Goal: Information Seeking & Learning: Learn about a topic

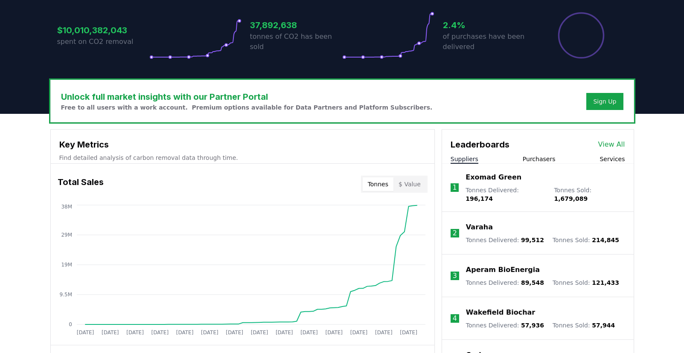
scroll to position [178, 0]
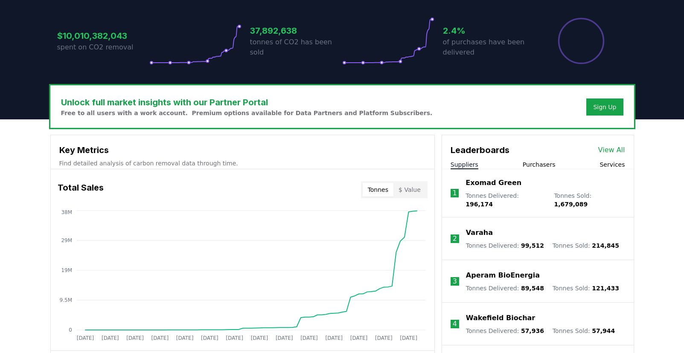
click at [620, 150] on link "View All" at bounding box center [611, 150] width 27 height 10
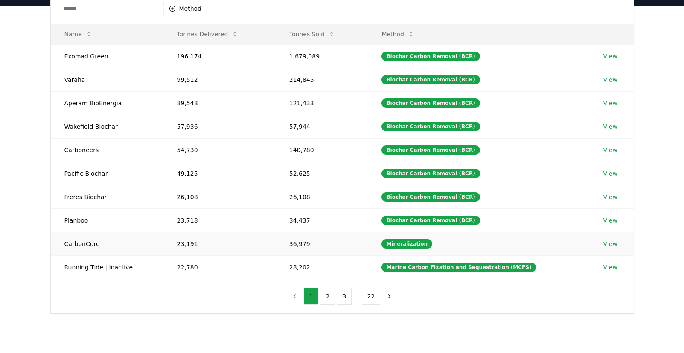
scroll to position [85, 0]
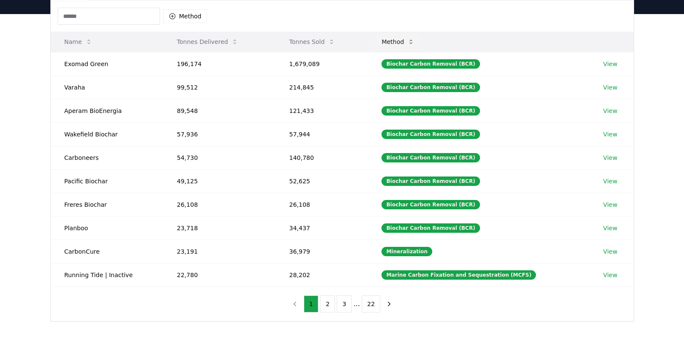
click at [414, 41] on icon at bounding box center [411, 41] width 7 height 7
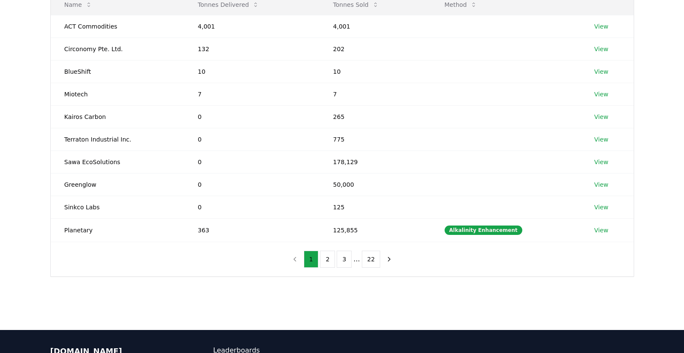
scroll to position [128, 0]
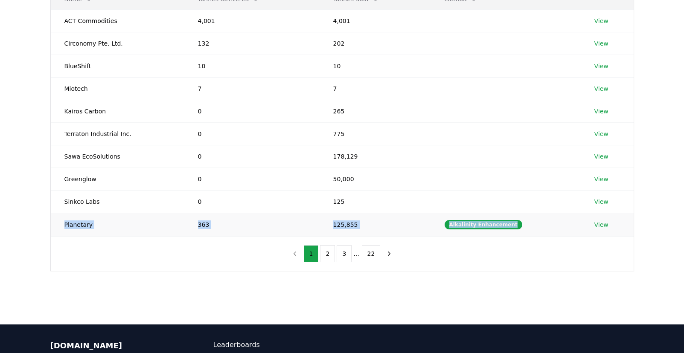
drag, startPoint x: 65, startPoint y: 225, endPoint x: 528, endPoint y: 224, distance: 463.5
click at [528, 224] on tr "Planetary 363 125,855 Alkalinity Enhancement View" at bounding box center [342, 224] width 583 height 23
copy tr "Planetary 363 125,855 Alkalinity Enhancement"
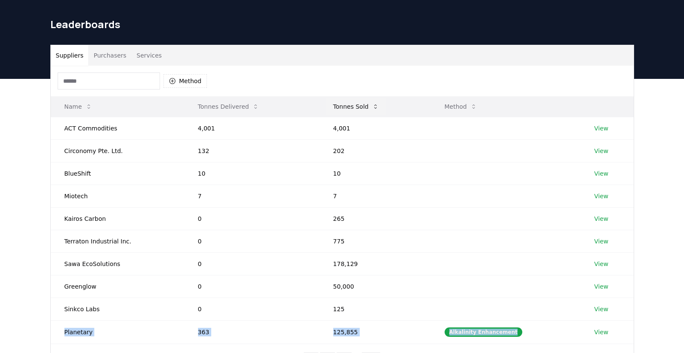
drag, startPoint x: 59, startPoint y: 109, endPoint x: 372, endPoint y: 108, distance: 313.3
click at [372, 108] on tr "Name Tonnes Delivered Tonnes Sold Method" at bounding box center [342, 106] width 583 height 20
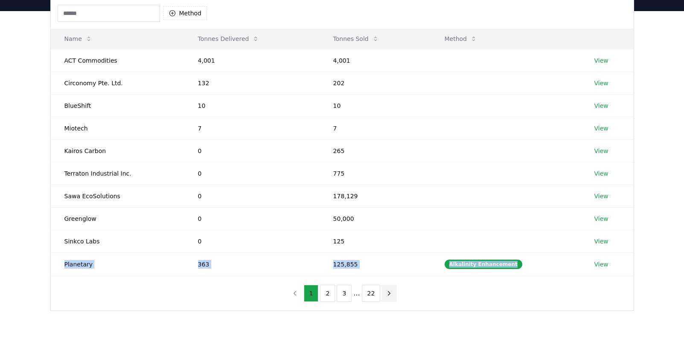
click at [389, 294] on icon "next page" at bounding box center [389, 294] width 8 height 8
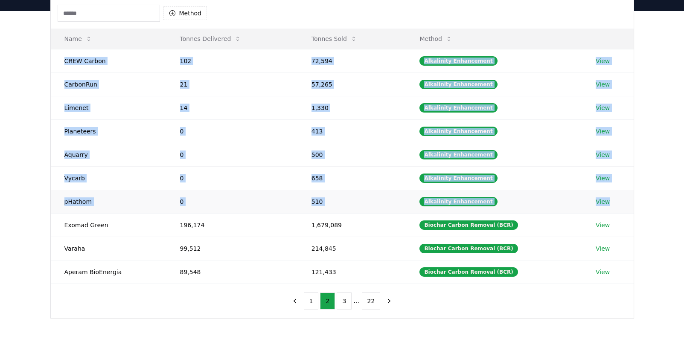
drag, startPoint x: 63, startPoint y: 60, endPoint x: 626, endPoint y: 206, distance: 581.4
click at [626, 206] on tbody "CREW Carbon 102 72,594 Alkalinity Enhancement View CarbonRun 21 57,265 Alkalini…" at bounding box center [342, 166] width 583 height 235
copy tbody "CREW Carbon 102 72,594 Alkalinity Enhancement View CarbonRun 21 57,265 Alkalini…"
click at [347, 302] on button "3" at bounding box center [344, 301] width 15 height 17
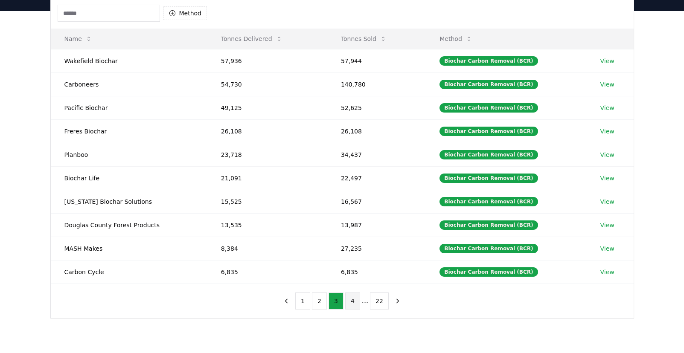
click at [354, 301] on button "4" at bounding box center [352, 301] width 15 height 17
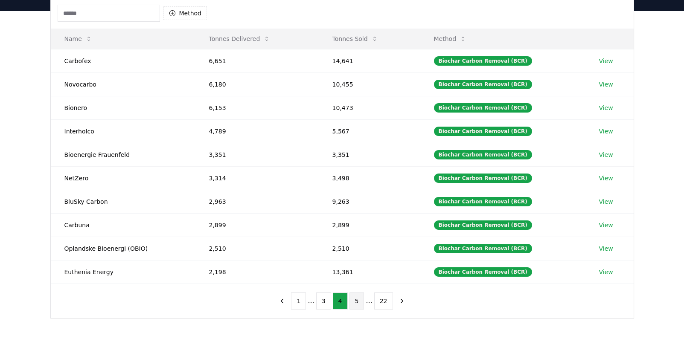
click at [356, 300] on button "5" at bounding box center [357, 301] width 15 height 17
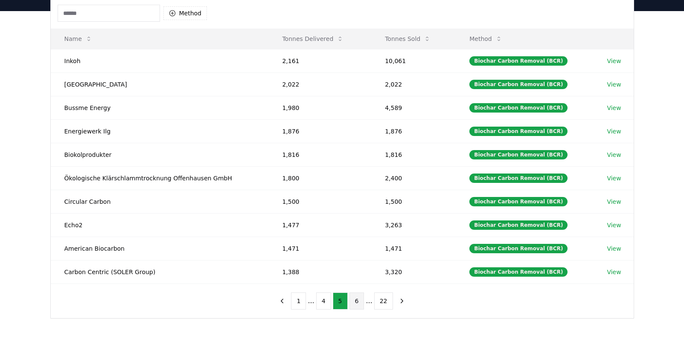
click at [359, 300] on button "6" at bounding box center [357, 301] width 15 height 17
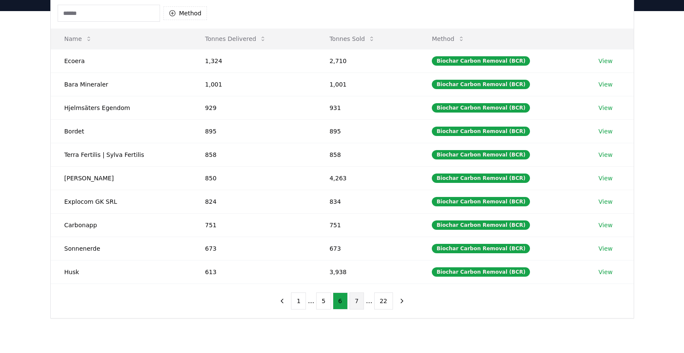
click at [359, 301] on button "7" at bounding box center [357, 301] width 15 height 17
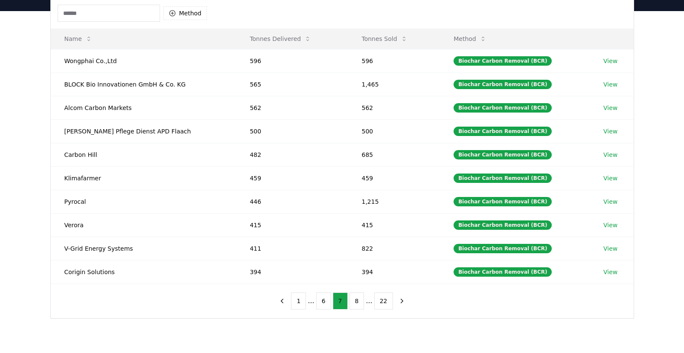
click at [359, 301] on button "8" at bounding box center [357, 301] width 15 height 17
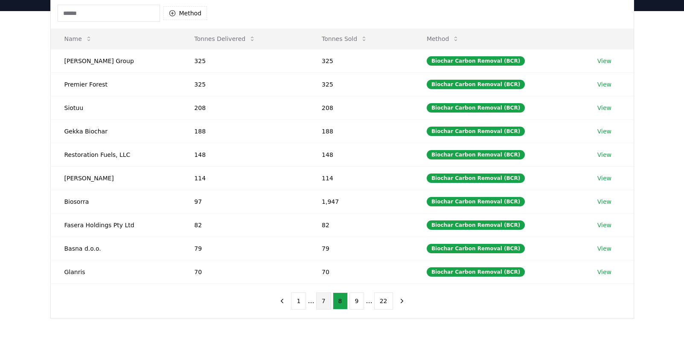
click at [359, 301] on button "9" at bounding box center [357, 301] width 15 height 17
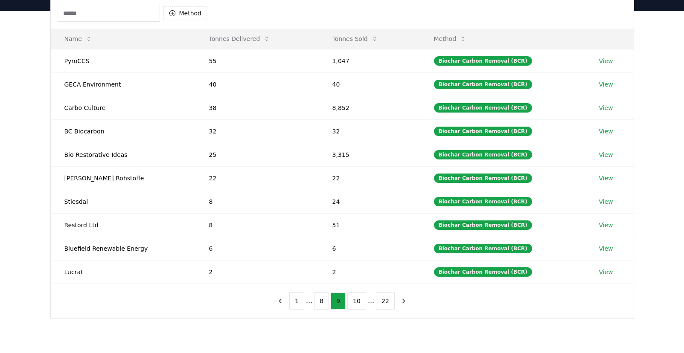
click at [359, 301] on button "10" at bounding box center [356, 301] width 19 height 17
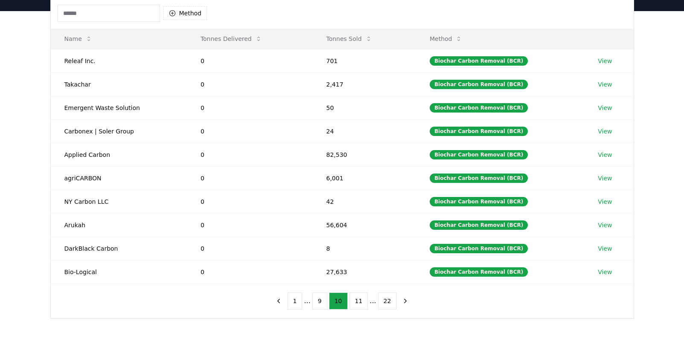
click at [359, 301] on button "11" at bounding box center [359, 301] width 19 height 17
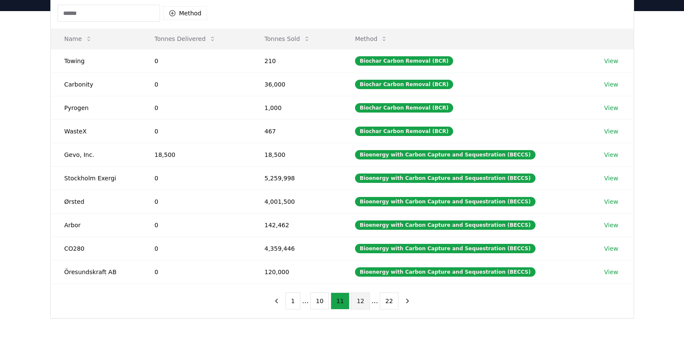
click at [360, 300] on button "12" at bounding box center [360, 301] width 19 height 17
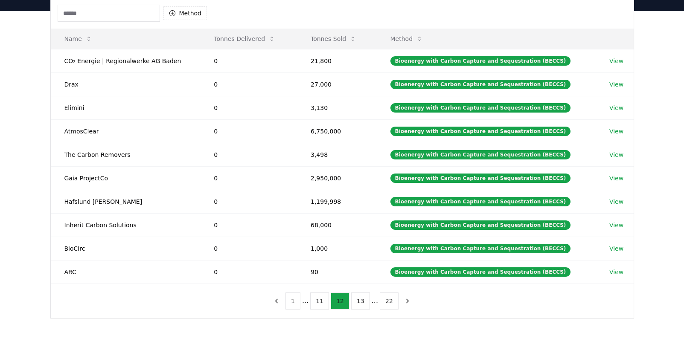
click at [360, 300] on button "13" at bounding box center [360, 301] width 19 height 17
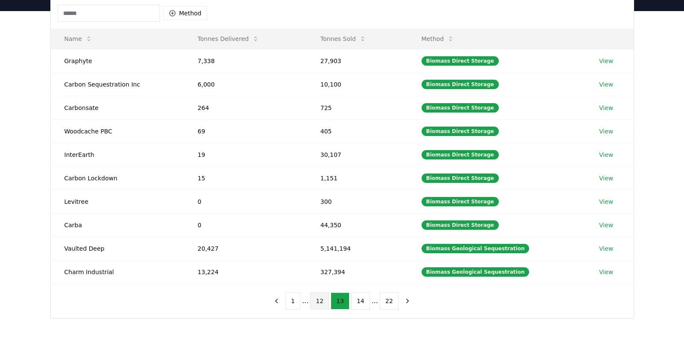
click at [360, 300] on button "14" at bounding box center [360, 301] width 19 height 17
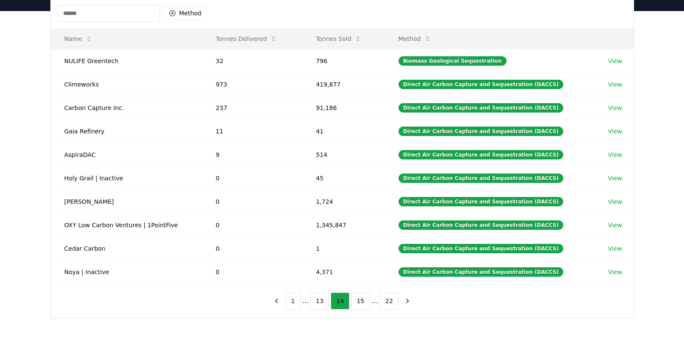
click at [360, 300] on button "15" at bounding box center [360, 301] width 19 height 17
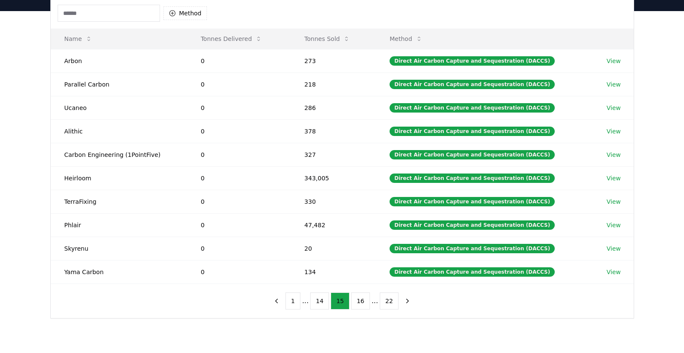
click at [360, 300] on button "16" at bounding box center [360, 301] width 19 height 17
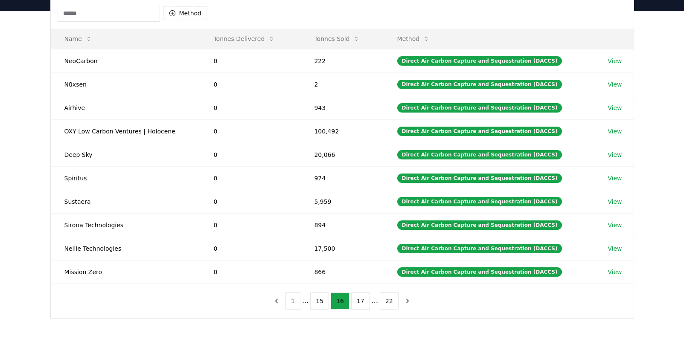
click at [360, 300] on button "17" at bounding box center [360, 301] width 19 height 17
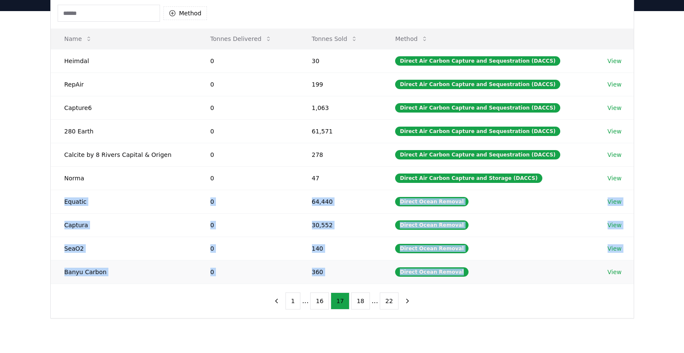
drag, startPoint x: 58, startPoint y: 204, endPoint x: 565, endPoint y: 279, distance: 512.6
click at [565, 279] on tbody "Heimdal 0 30 Direct Air Carbon Capture and Sequestration (DACCS) View RepAir 0 …" at bounding box center [342, 166] width 583 height 235
copy tbody "Equatic 0 64,440 Direct Ocean Removal View Captura 0 30,552 Direct Ocean Remova…"
click at [360, 303] on button "18" at bounding box center [360, 301] width 19 height 17
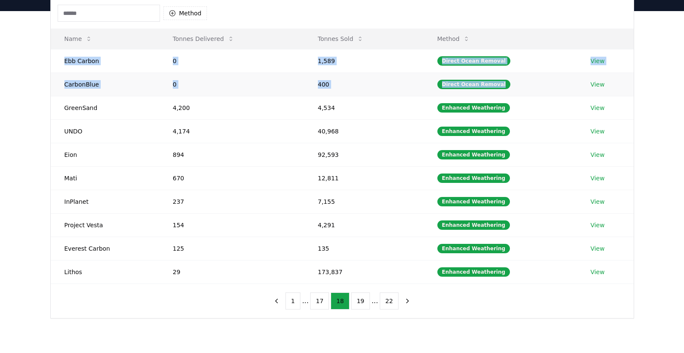
drag, startPoint x: 58, startPoint y: 62, endPoint x: 521, endPoint y: 85, distance: 463.2
click at [521, 85] on tbody "Ebb Carbon 0 1,589 Direct Ocean Removal View CarbonBlue 0 400 Direct Ocean Remo…" at bounding box center [342, 166] width 583 height 235
copy tbody "Ebb Carbon 0 1,589 Direct Ocean Removal View CarbonBlue 0 400 Direct Ocean Remo…"
click at [359, 302] on button "19" at bounding box center [360, 301] width 19 height 17
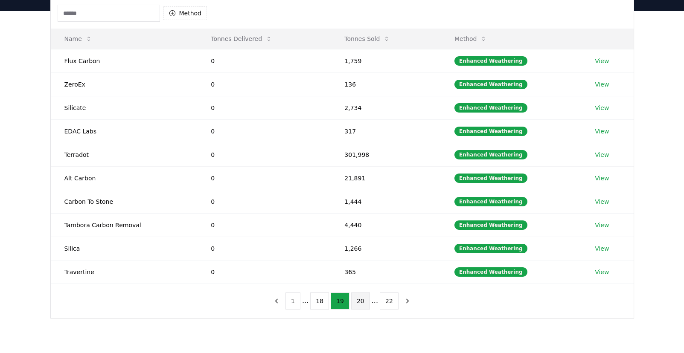
click at [361, 302] on button "20" at bounding box center [360, 301] width 19 height 17
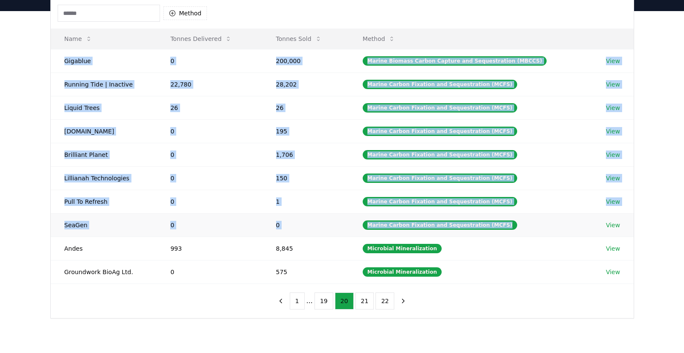
drag, startPoint x: 60, startPoint y: 60, endPoint x: 545, endPoint y: 230, distance: 514.7
click at [545, 230] on tbody "Gigablue 0 200,000 Marine Biomass Carbon Capture and Sequestration (MBCCS) View…" at bounding box center [342, 166] width 583 height 235
copy tbody "Gigablue 0 200,000 Marine Biomass Carbon Capture and Sequestration (MBCCS) View…"
click at [362, 300] on button "21" at bounding box center [365, 301] width 19 height 17
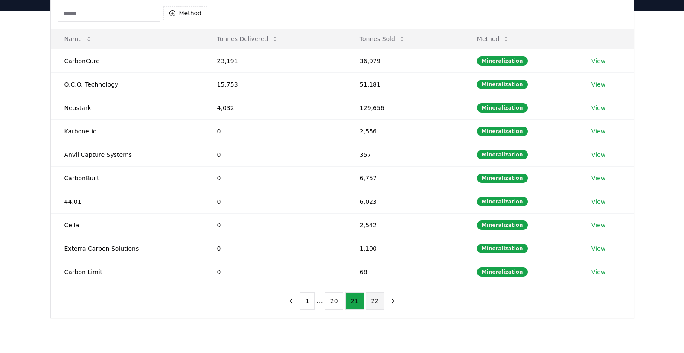
click at [374, 298] on button "22" at bounding box center [375, 301] width 19 height 17
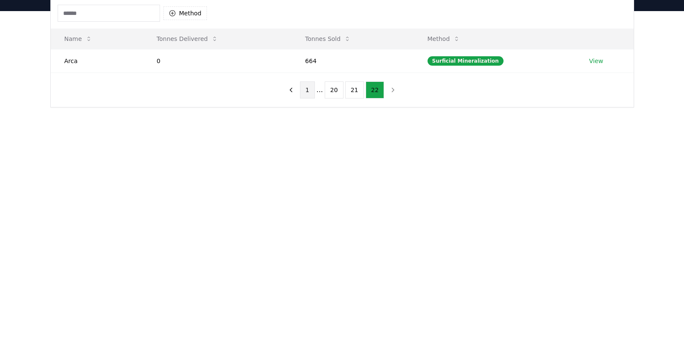
click at [303, 94] on button "1" at bounding box center [307, 90] width 15 height 17
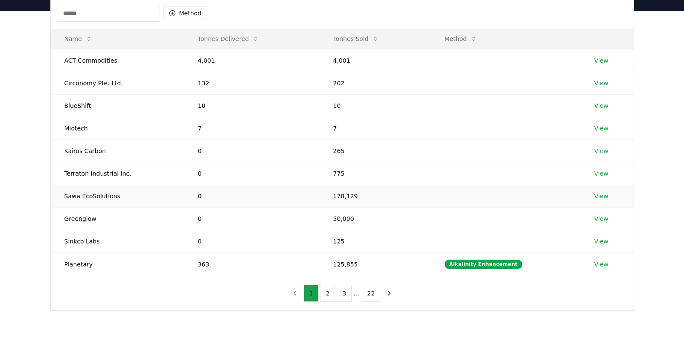
click at [598, 197] on link "View" at bounding box center [602, 196] width 14 height 9
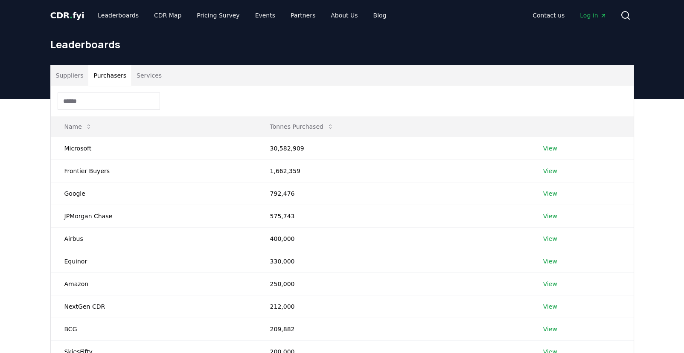
click at [108, 77] on button "Purchasers" at bounding box center [109, 75] width 43 height 20
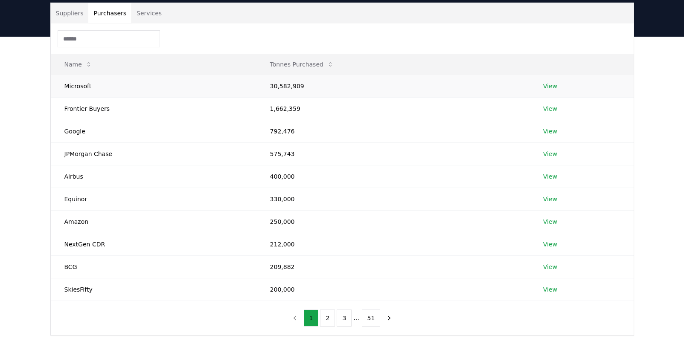
scroll to position [46, 0]
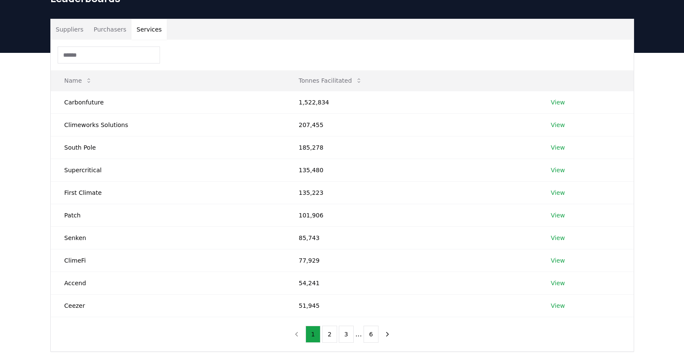
click at [154, 36] on button "Services" at bounding box center [148, 29] width 35 height 20
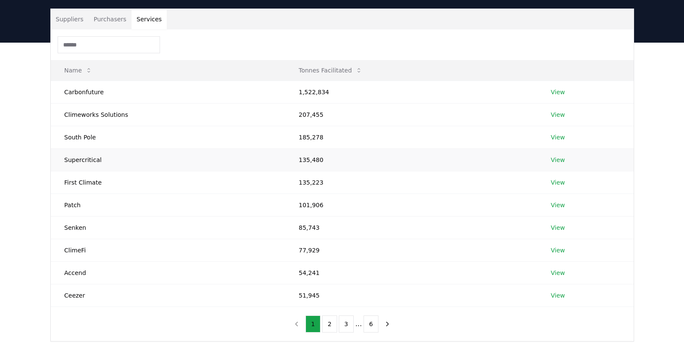
scroll to position [53, 0]
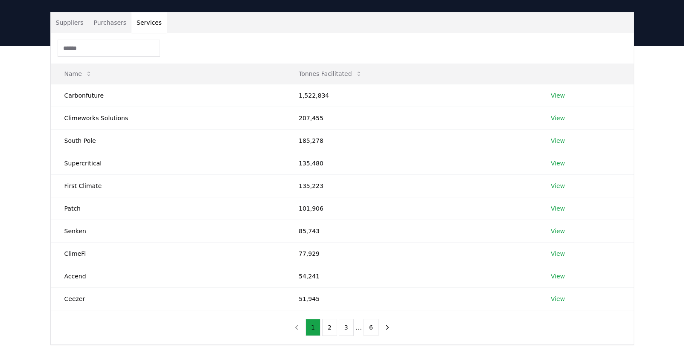
click at [74, 23] on button "Suppliers" at bounding box center [70, 22] width 38 height 20
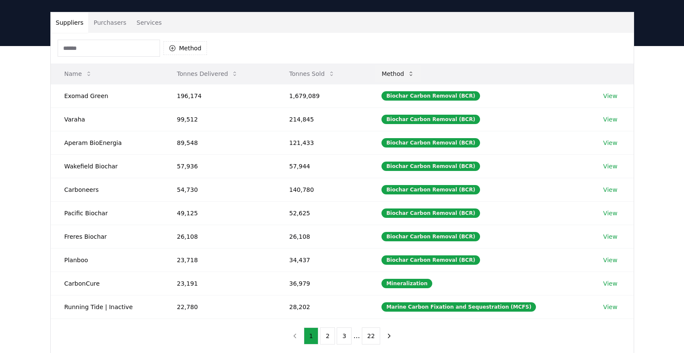
click at [407, 72] on button "Method" at bounding box center [398, 73] width 47 height 17
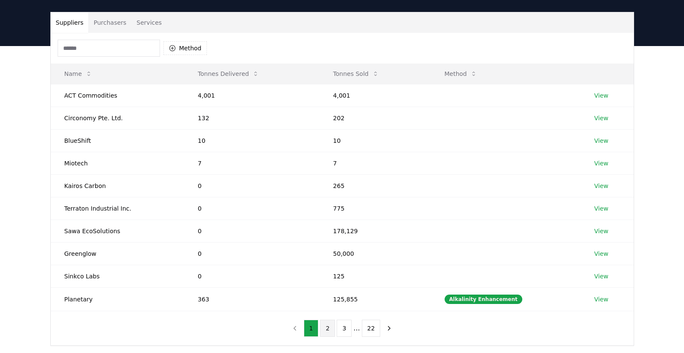
click at [329, 325] on button "2" at bounding box center [327, 328] width 15 height 17
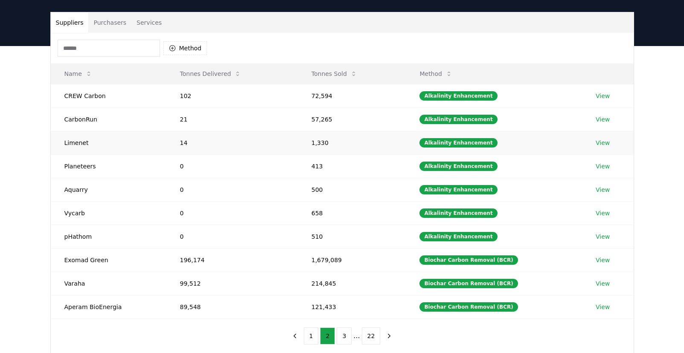
scroll to position [48, 0]
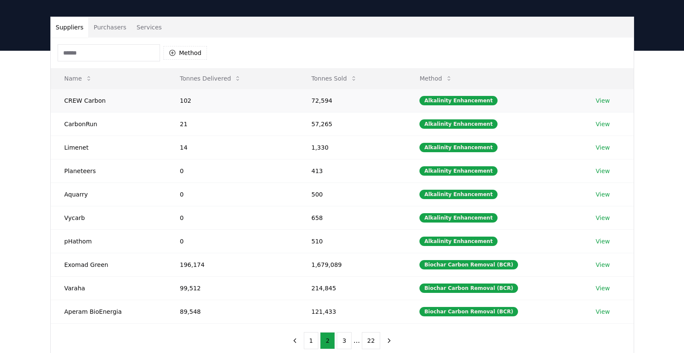
click at [601, 99] on link "View" at bounding box center [603, 100] width 14 height 9
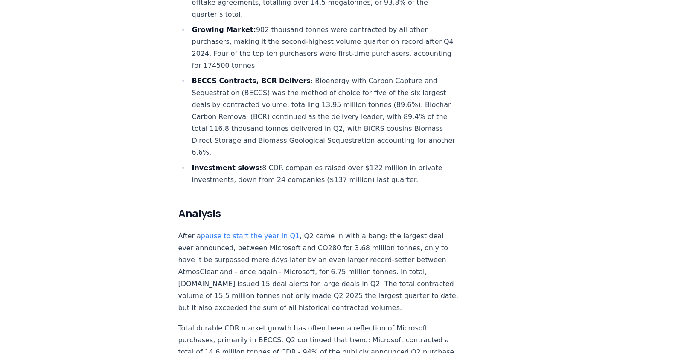
scroll to position [417, 0]
